Goal: Information Seeking & Learning: Learn about a topic

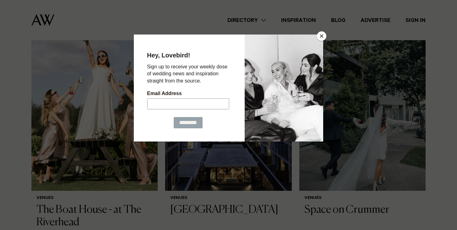
scroll to position [203, 0]
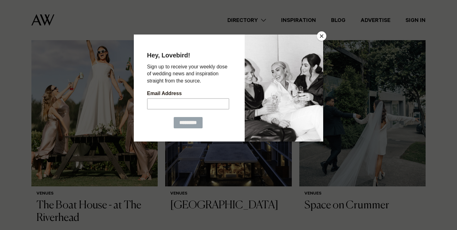
click at [317, 38] on button "Close" at bounding box center [321, 35] width 9 height 9
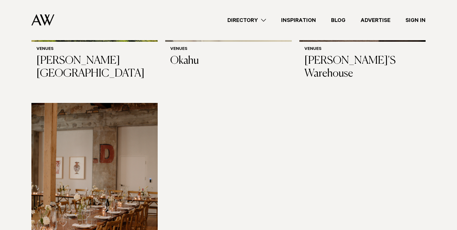
scroll to position [3300, 0]
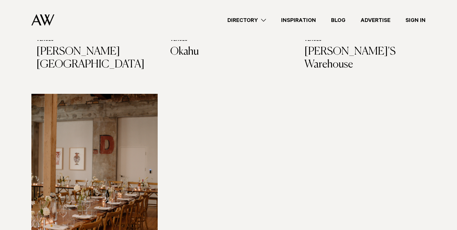
click at [127, 142] on img at bounding box center [94, 178] width 126 height 169
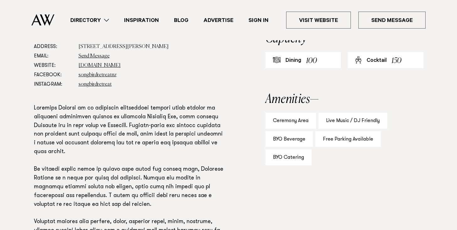
scroll to position [387, 0]
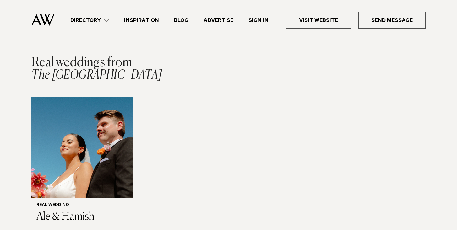
scroll to position [909, 0]
click at [98, 124] on img "1 / 1" at bounding box center [81, 146] width 101 height 101
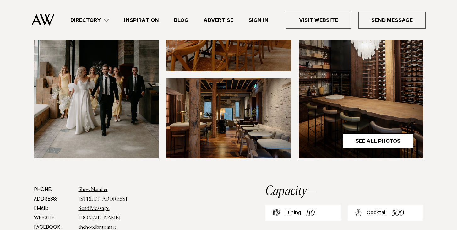
scroll to position [243, 0]
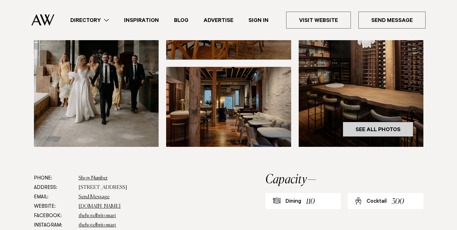
click at [359, 122] on link "See All Photos" at bounding box center [377, 129] width 71 height 15
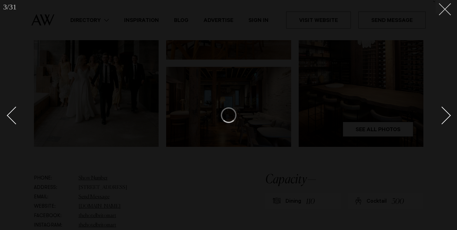
click at [447, 8] on button at bounding box center [442, 7] width 14 height 14
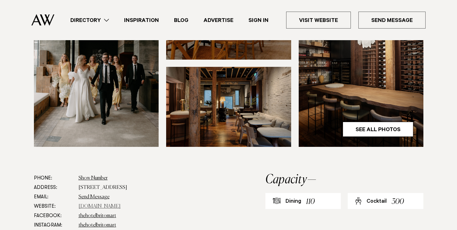
click at [98, 204] on link "thehotelbritomart.com" at bounding box center [99, 206] width 42 height 5
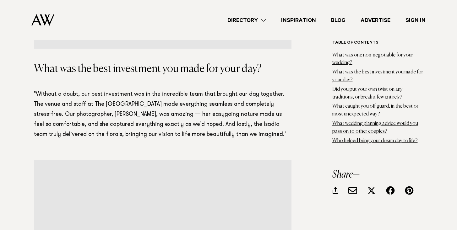
scroll to position [2288, 0]
